Goal: Task Accomplishment & Management: Complete application form

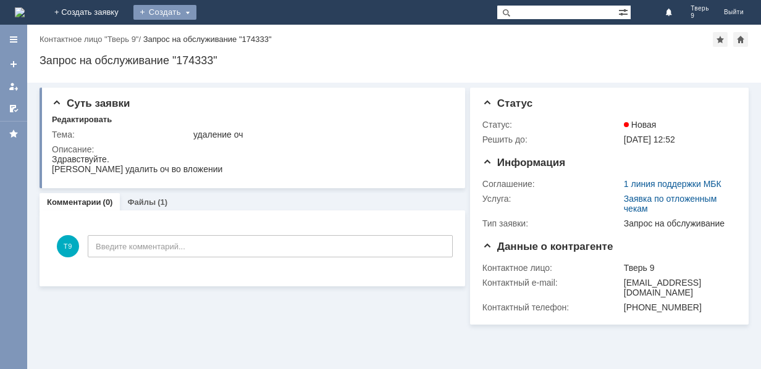
click at [196, 12] on div "Создать" at bounding box center [164, 12] width 63 height 15
click at [230, 37] on link "Заявка" at bounding box center [183, 37] width 94 height 15
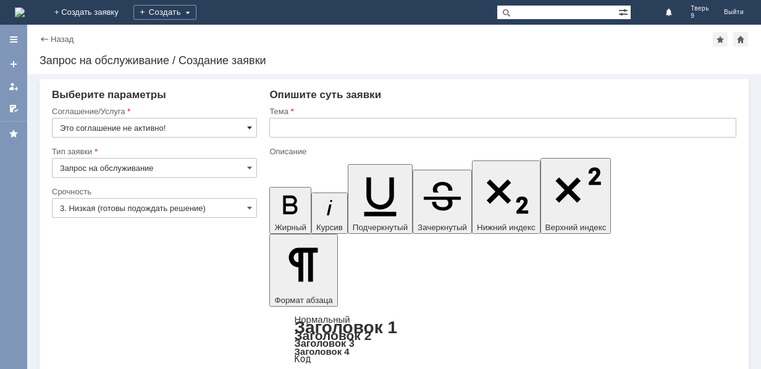
click at [249, 124] on span at bounding box center [249, 128] width 5 height 10
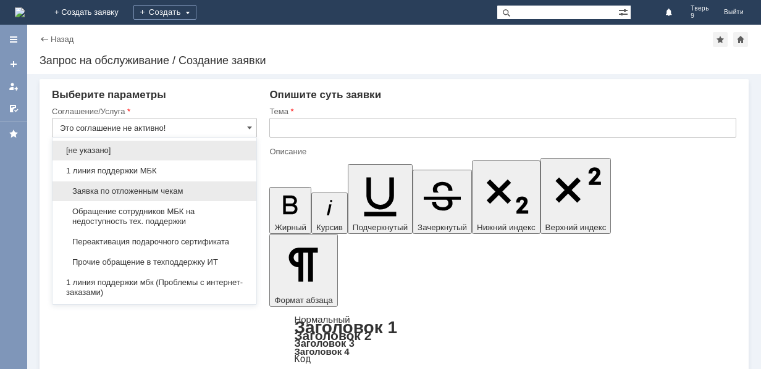
click at [167, 183] on div "Заявка по отложенным чекам" at bounding box center [155, 192] width 204 height 20
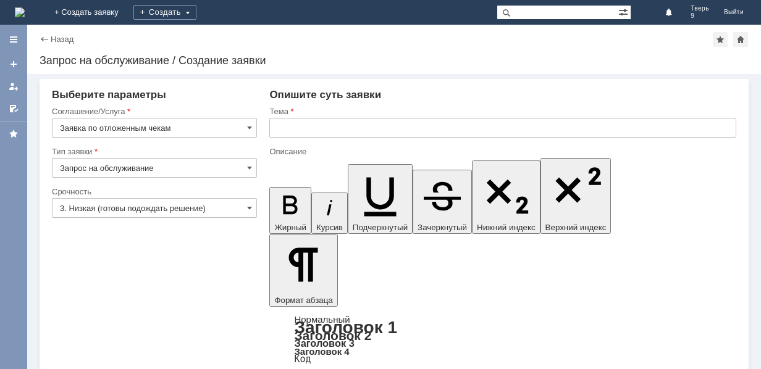
type input "Заявка по отложенным чекам"
click at [300, 122] on input "text" at bounding box center [502, 128] width 467 height 20
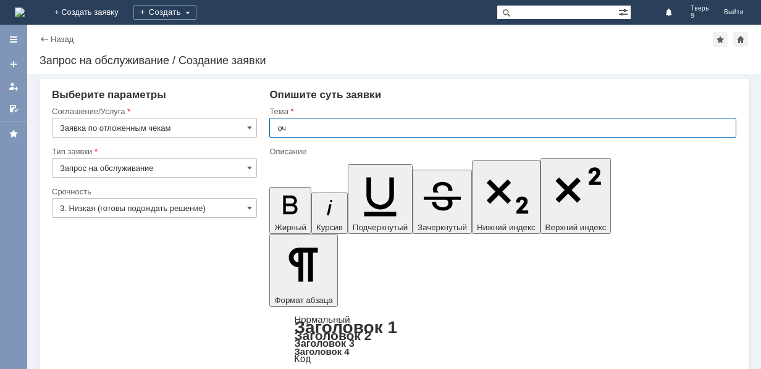
type input "оч"
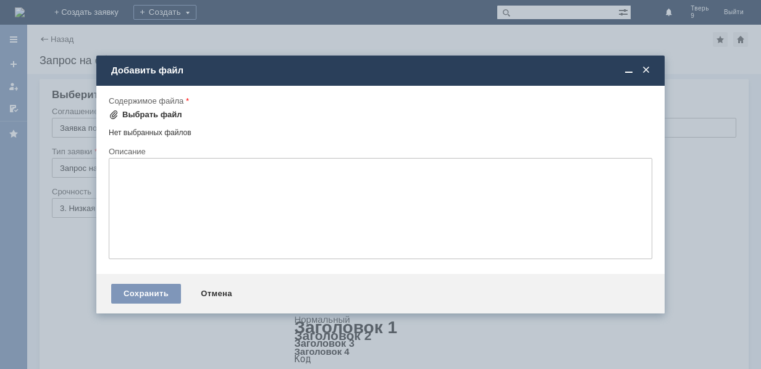
click at [158, 111] on div "Выбрать файл" at bounding box center [152, 115] width 60 height 10
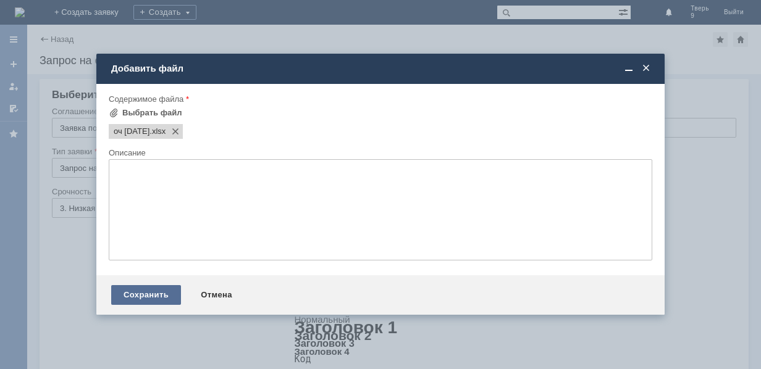
click at [157, 294] on div "Сохранить" at bounding box center [146, 295] width 70 height 20
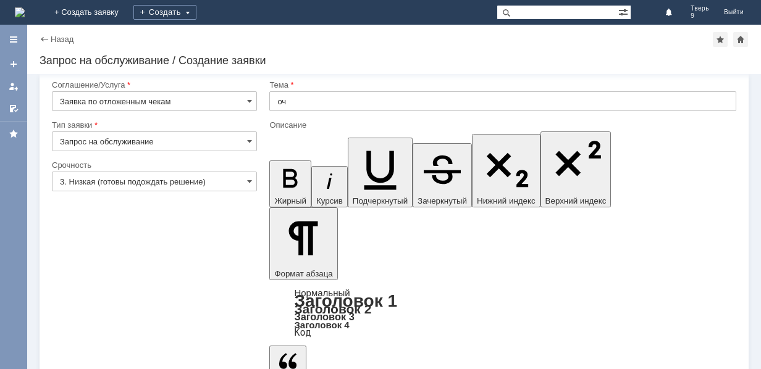
scroll to position [38, 0]
